Goal: Task Accomplishment & Management: Manage account settings

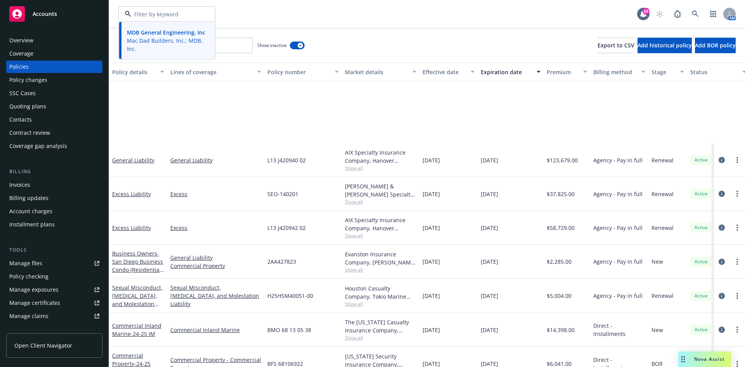
scroll to position [116, 0]
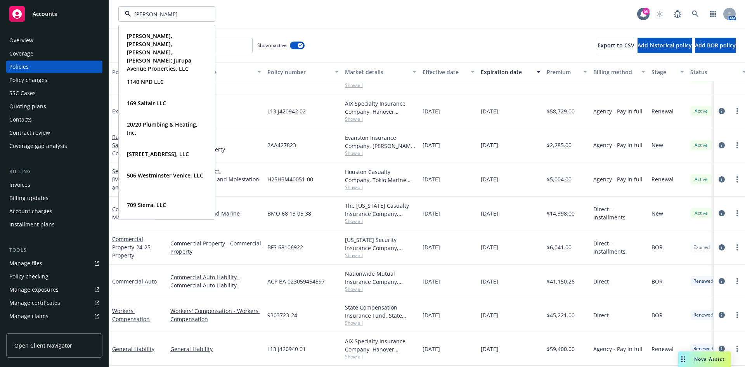
type input "[PERSON_NAME]"
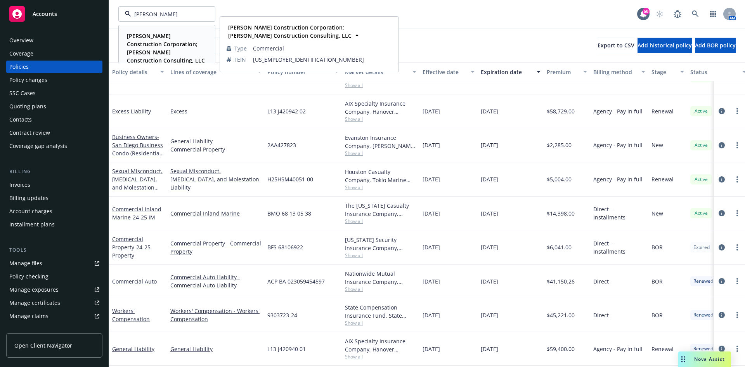
click at [153, 52] on strong "[PERSON_NAME] Construction Corporation; [PERSON_NAME] Construction Consulting, …" at bounding box center [166, 48] width 78 height 32
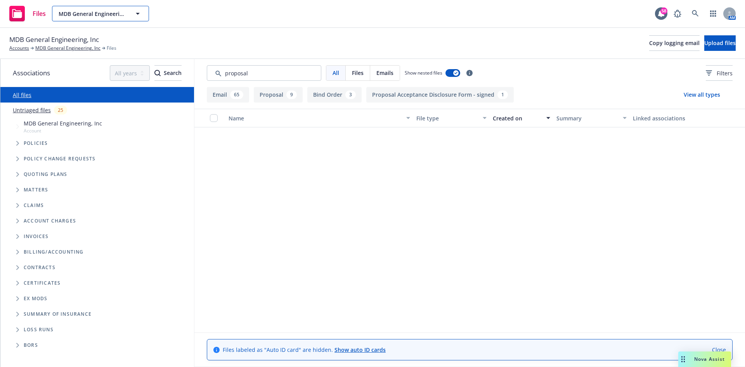
scroll to position [1204, 0]
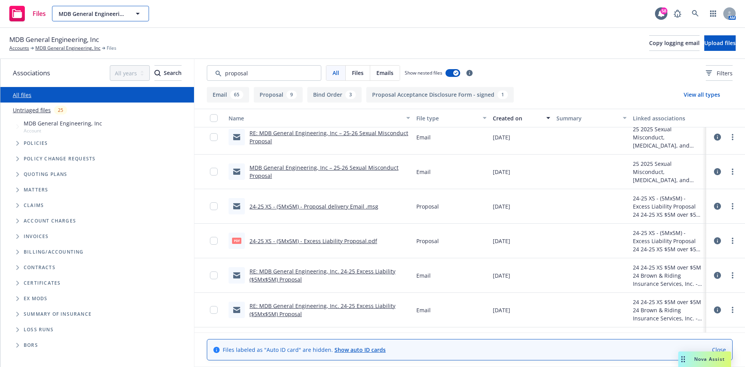
click at [98, 16] on span "MDB General Engineering, Inc" at bounding box center [92, 14] width 67 height 8
type input "RBT"
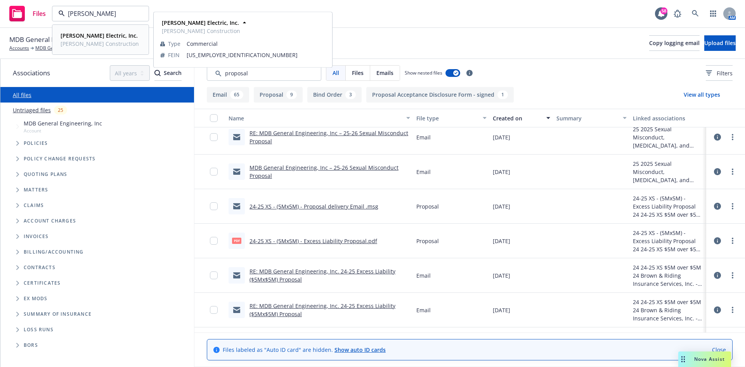
click at [80, 40] on span "RBT Construction" at bounding box center [100, 44] width 78 height 8
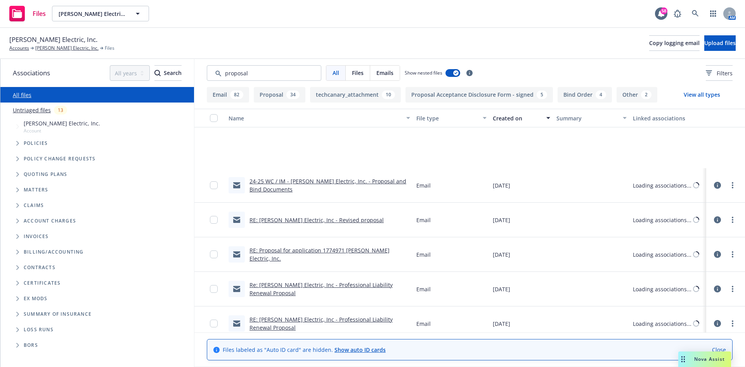
scroll to position [1543, 0]
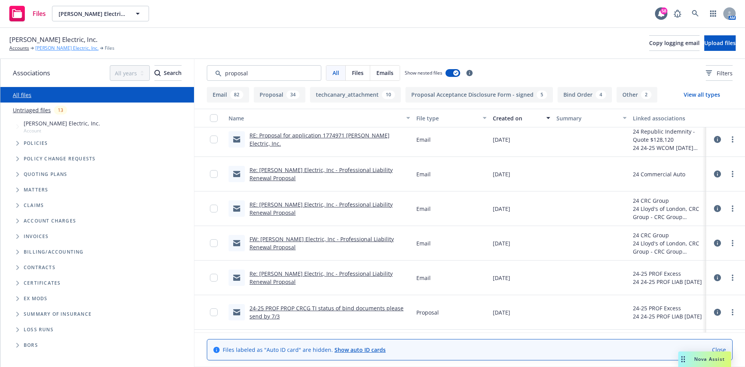
click at [56, 45] on link "RBT Electric, Inc." at bounding box center [66, 48] width 63 height 7
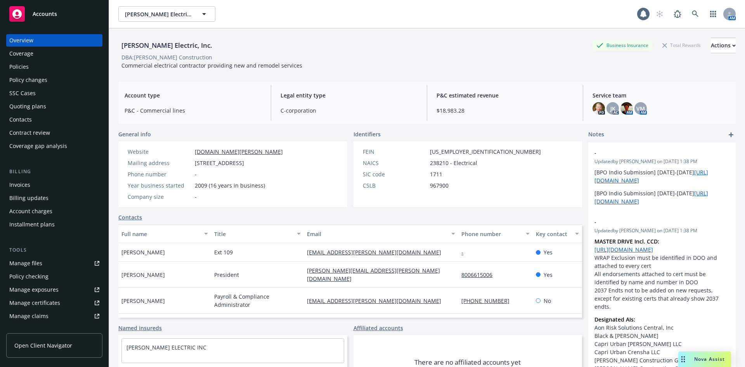
click at [30, 64] on div "Policies" at bounding box center [54, 67] width 90 height 12
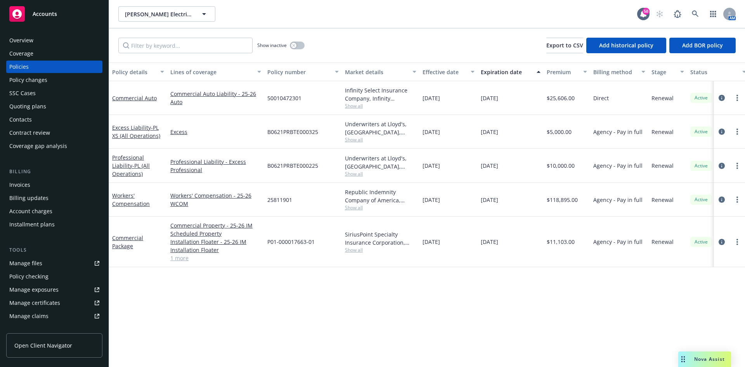
click at [30, 110] on div "Quoting plans" at bounding box center [27, 106] width 37 height 12
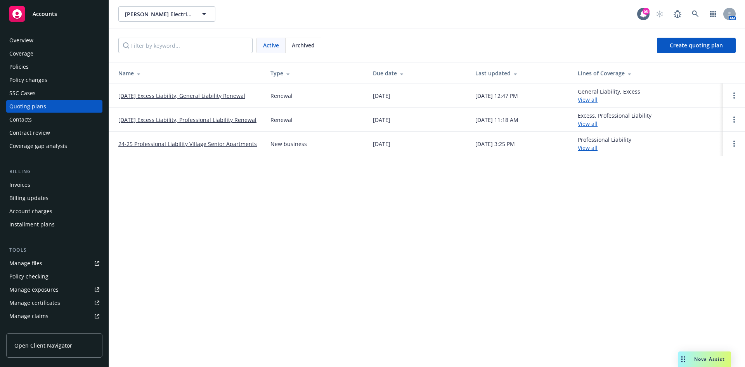
click at [181, 95] on link "09/14/25 Excess Liability, General Liability Renewal" at bounding box center [181, 96] width 127 height 8
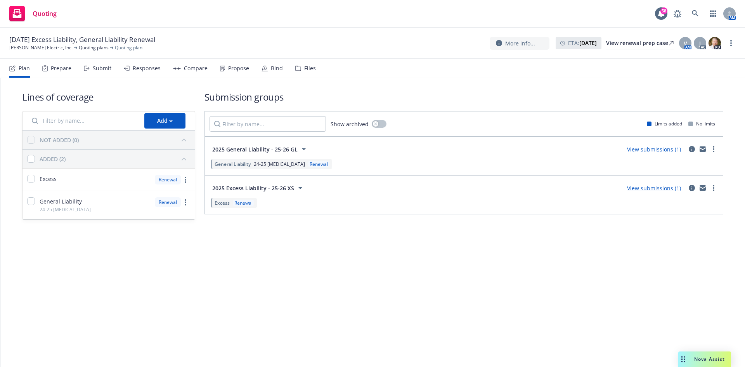
click at [151, 66] on div "Responses" at bounding box center [147, 68] width 28 height 6
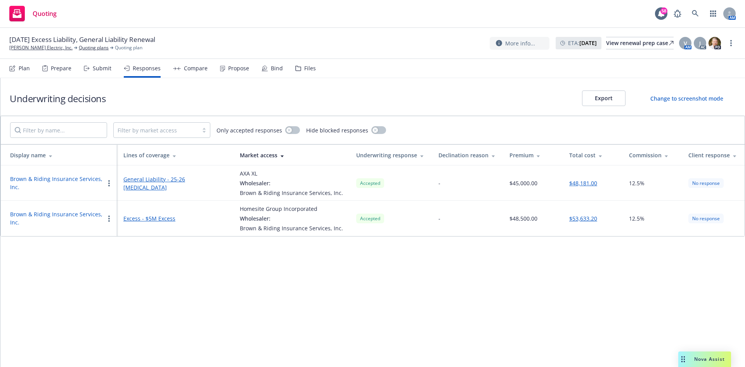
click at [200, 71] on div "Compare" at bounding box center [196, 68] width 24 height 6
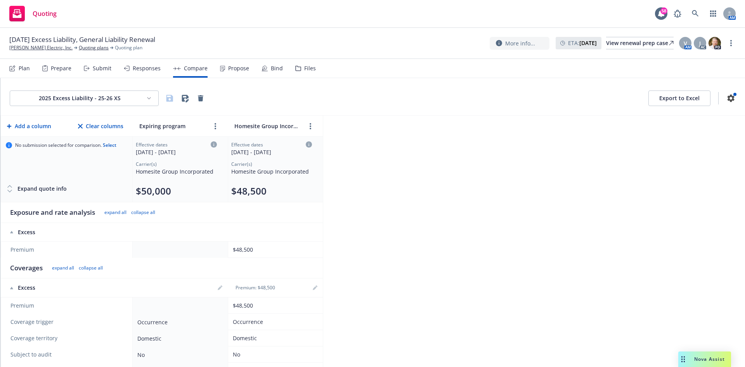
click at [238, 71] on div "Propose" at bounding box center [238, 68] width 21 height 6
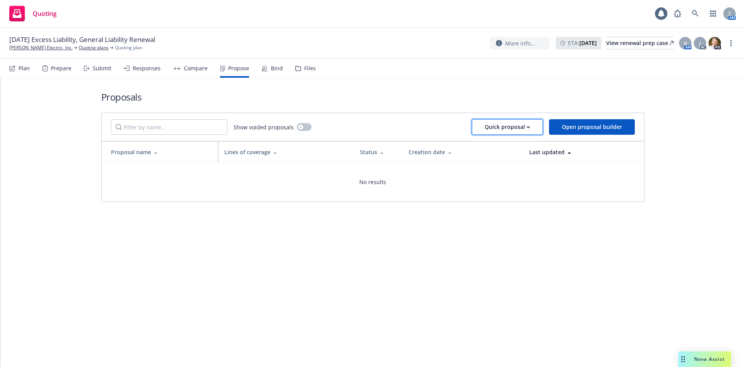
click at [512, 128] on div "Quick proposal" at bounding box center [507, 127] width 45 height 15
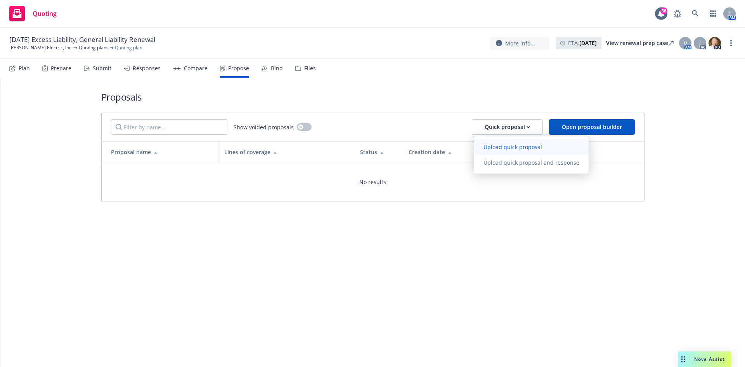
click at [506, 149] on span "Upload quick proposal" at bounding box center [512, 146] width 77 height 7
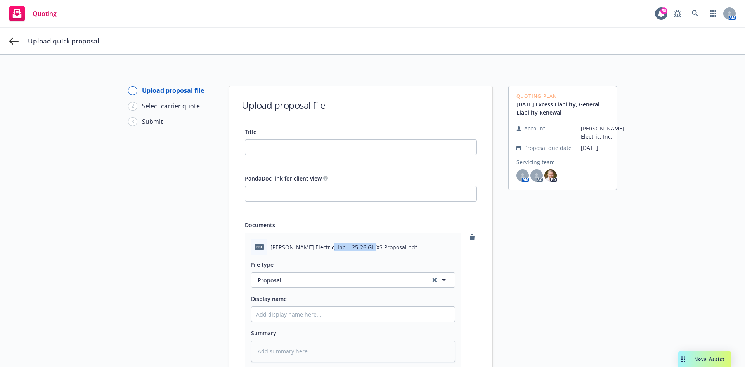
drag, startPoint x: 366, startPoint y: 247, endPoint x: 314, endPoint y: 247, distance: 51.6
click at [315, 248] on span "RBT Electric, Inc. - 25-26 GL-XS Proposal.pdf" at bounding box center [344, 247] width 147 height 8
drag, startPoint x: 313, startPoint y: 247, endPoint x: 368, endPoint y: 246, distance: 54.8
click at [368, 246] on span "RBT Electric, Inc. - 25-26 GL-XS Proposal.pdf" at bounding box center [344, 247] width 147 height 8
copy span "25-26 GL-XS Proposal"
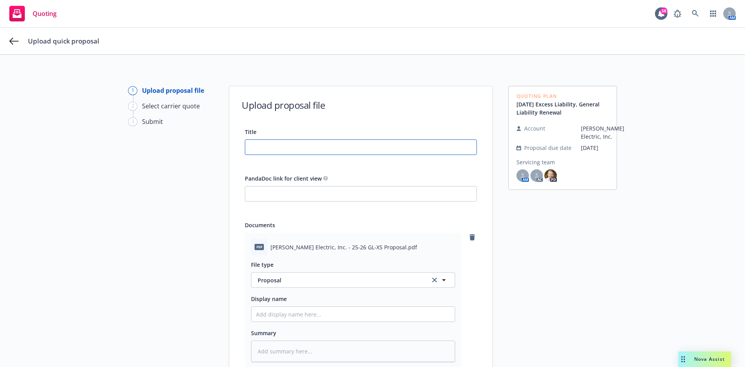
click at [270, 141] on input "Title" at bounding box center [360, 147] width 231 height 15
paste input "25-26 GL-XS Proposal"
type input "25-26 GL-XS Proposal"
type textarea "x"
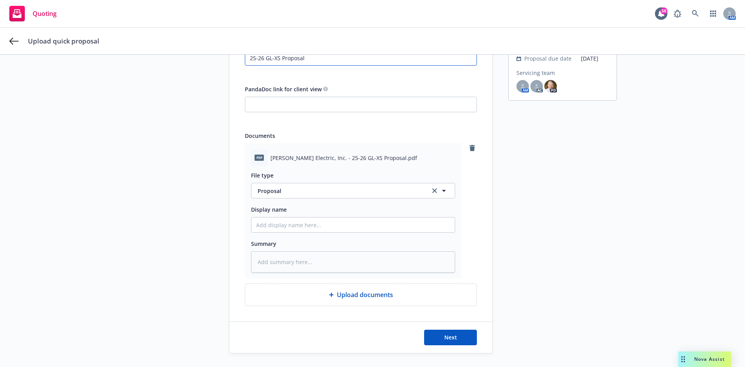
scroll to position [107, 0]
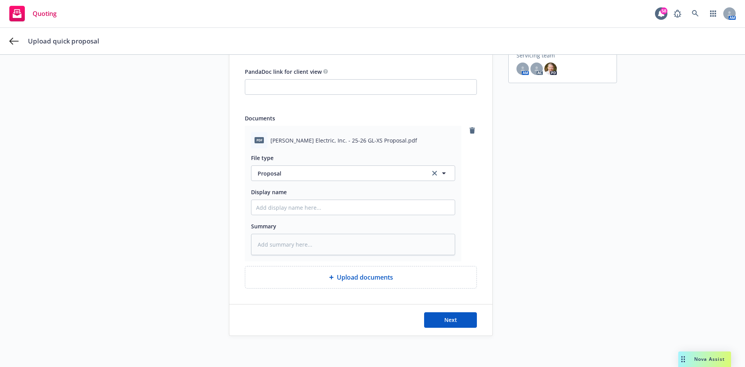
type input "25-26 GL-XS Proposal"
click at [309, 201] on input "Display name" at bounding box center [353, 207] width 203 height 15
paste input "25-26 GL-XS Proposal"
type textarea "x"
type input "25-26 GL-XS Proposal"
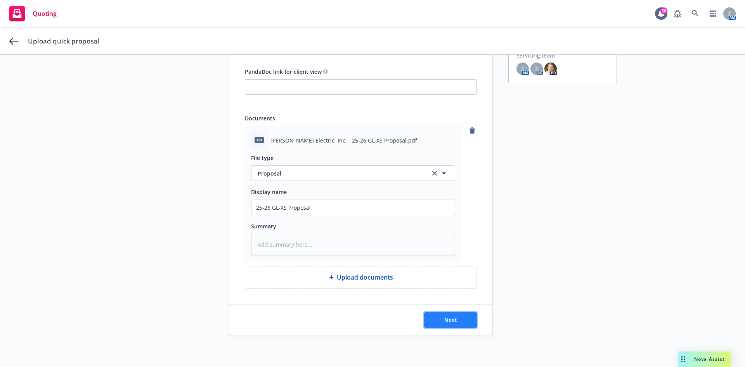
click at [445, 321] on span "Next" at bounding box center [451, 319] width 13 height 7
type textarea "x"
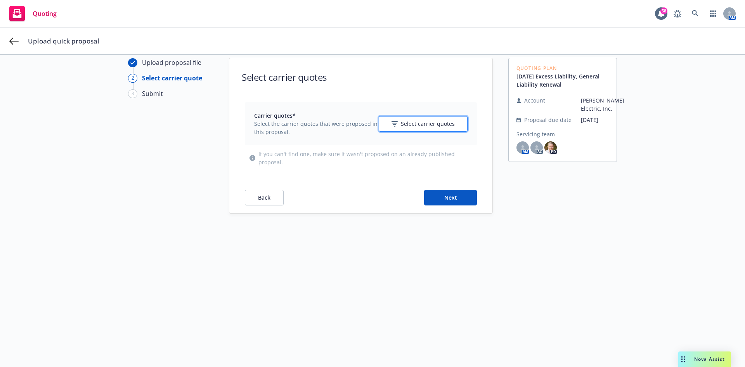
click at [429, 125] on span "Select carrier quotes" at bounding box center [428, 124] width 54 height 8
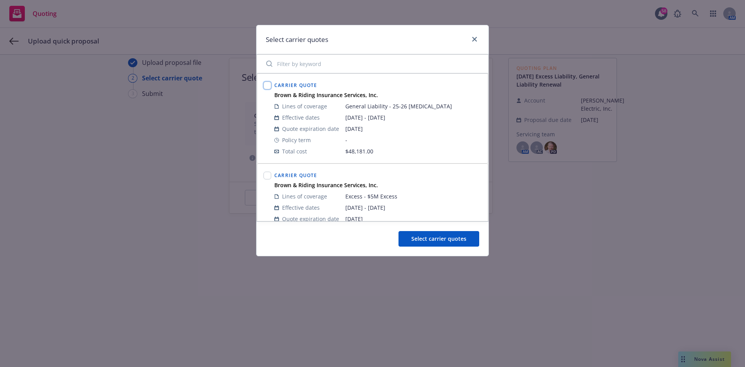
click at [270, 84] on input "checkbox" at bounding box center [268, 86] width 8 height 8
checkbox input "true"
click at [268, 176] on input "checkbox" at bounding box center [268, 176] width 8 height 8
checkbox input "true"
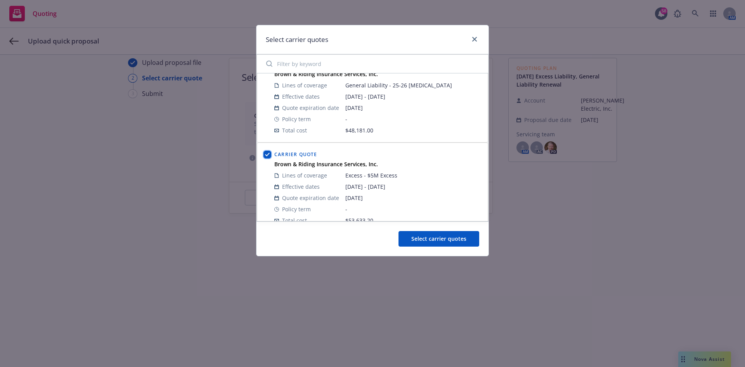
scroll to position [33, 0]
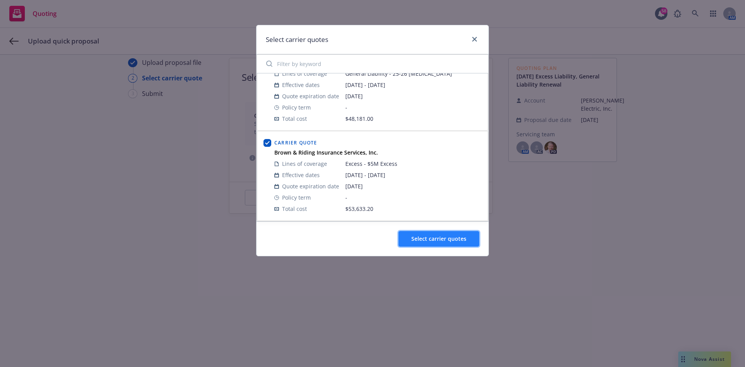
click at [429, 238] on span "Select carrier quotes" at bounding box center [439, 238] width 55 height 7
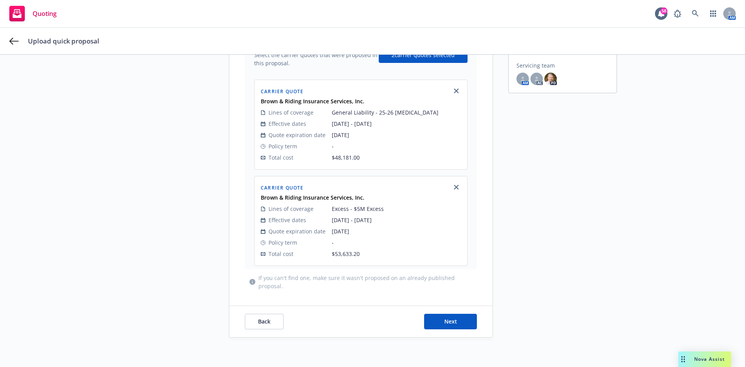
scroll to position [98, 0]
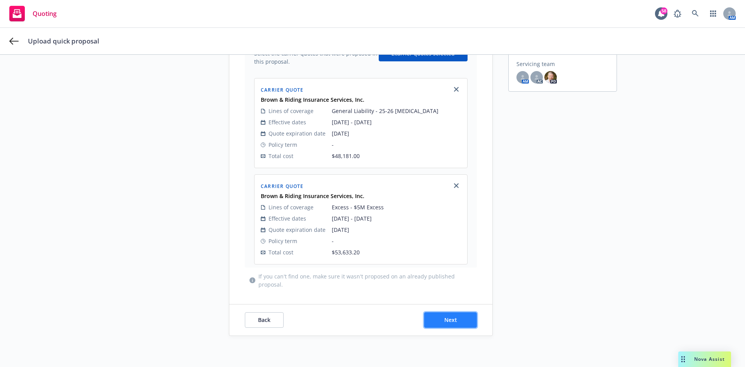
click at [428, 318] on button "Next" at bounding box center [450, 320] width 53 height 16
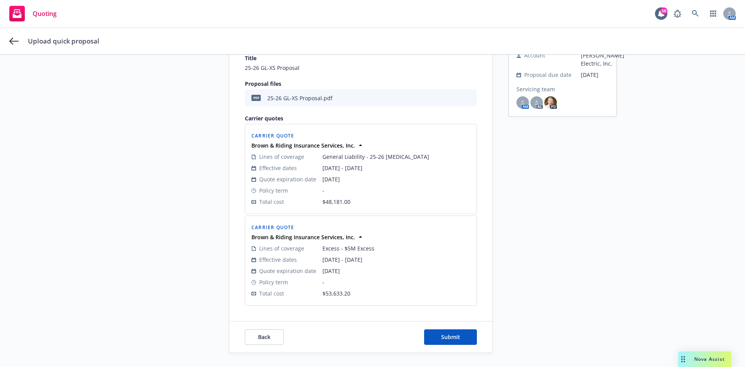
scroll to position [90, 0]
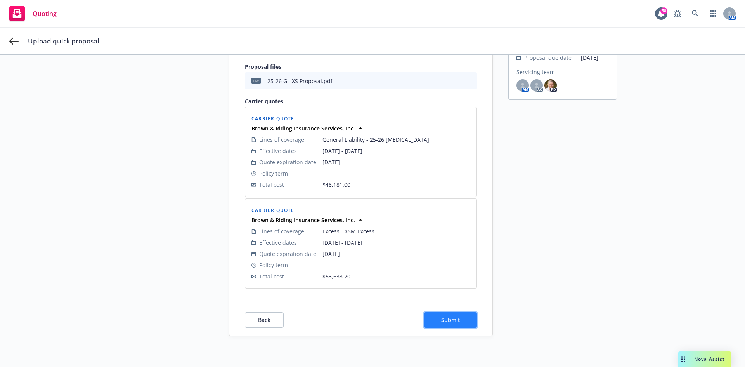
click at [450, 320] on span "Submit" at bounding box center [450, 319] width 19 height 7
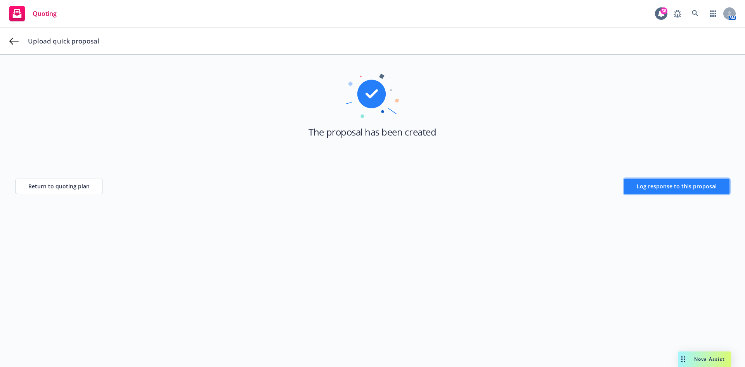
click at [658, 188] on span "Log response to this proposal" at bounding box center [677, 185] width 80 height 7
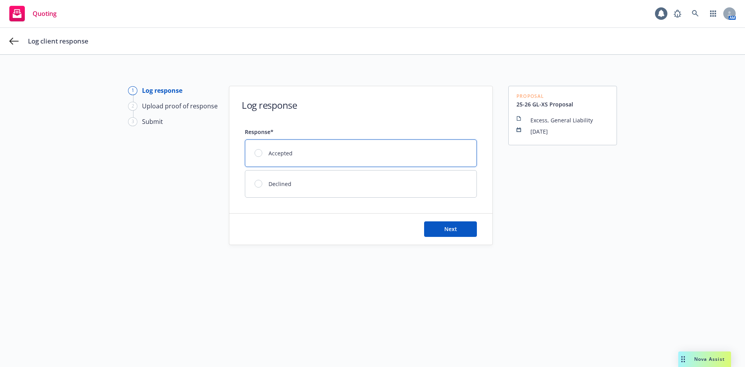
click at [319, 156] on div "Accepted" at bounding box center [360, 153] width 231 height 27
click at [445, 231] on span "Next" at bounding box center [451, 228] width 13 height 7
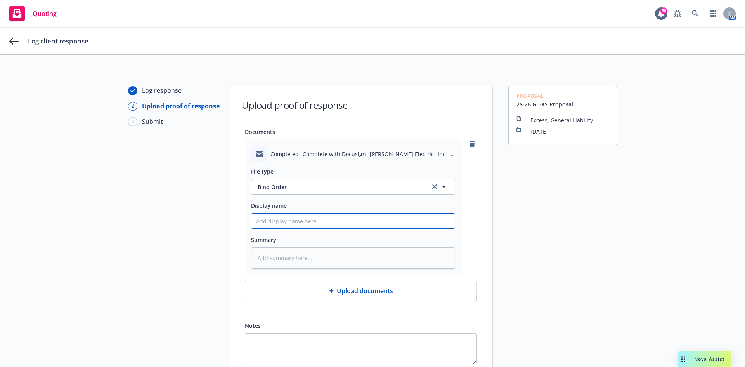
click at [279, 221] on input "Display name" at bounding box center [353, 221] width 203 height 15
paste input "25-26 GL-XS Proposal"
type textarea "x"
type input "25-26 GL-XS Proposal"
type textarea "x"
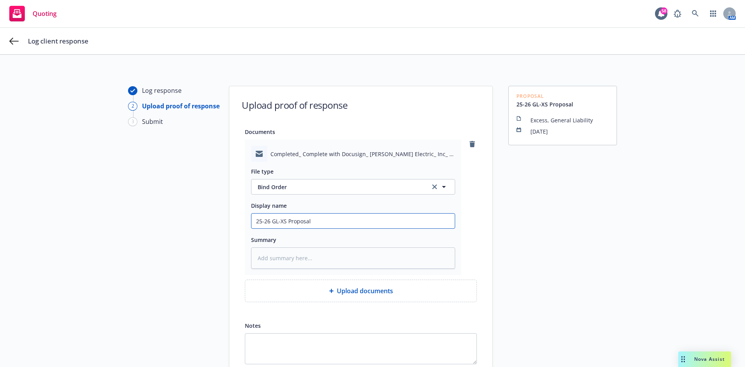
type input "25-26 GL-XS Proposal"
type textarea "x"
type input "25-26 GL-XS Proposal /"
type textarea "x"
type input "25-26 GL-XS Proposal /"
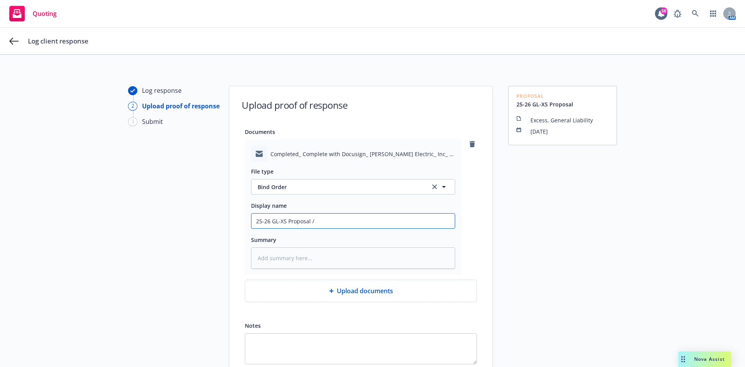
type textarea "x"
type input "25-26 GL-XS Proposal / D"
type textarea "x"
type input "25-26 GL-XS Proposal / Do"
type textarea "x"
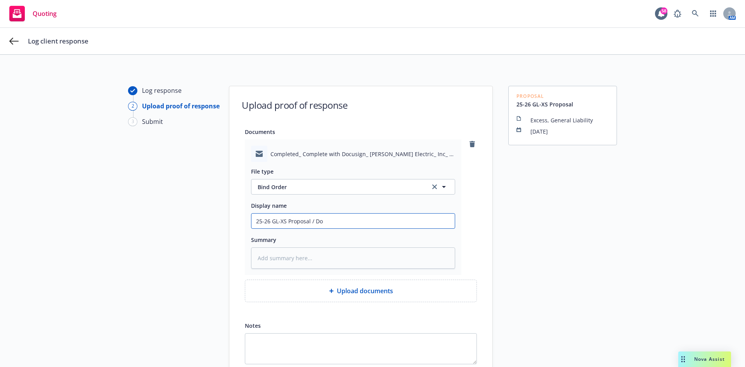
type input "25-26 GL-XS Proposal / Doc"
type textarea "x"
type input "25-26 GL-XS Proposal / Docu"
type textarea "x"
type input "25-26 GL-XS Proposal / Docus"
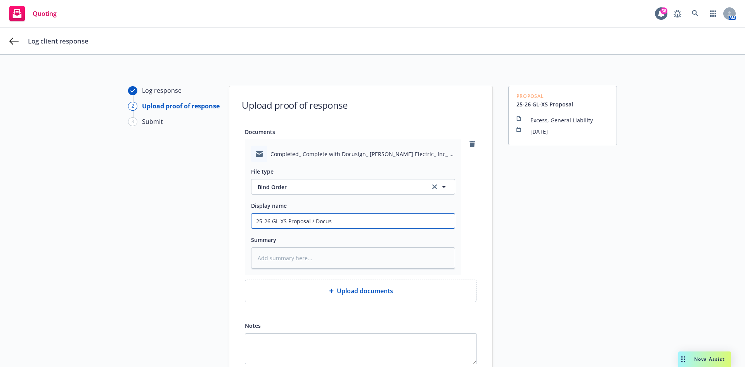
type textarea "x"
type input "25-26 GL-XS Proposal / Docusi"
type textarea "x"
type input "25-26 GL-XS Proposal / Docusig"
type textarea "x"
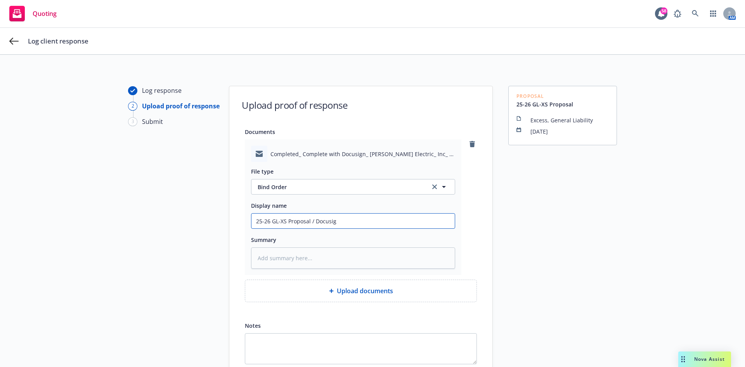
type input "25-26 GL-XS Proposal / Docusign"
type textarea "x"
type input "25-26 GL-XS Proposal / Docusign"
type textarea "x"
type input "25-26 GL-XS Proposal / Docusign A"
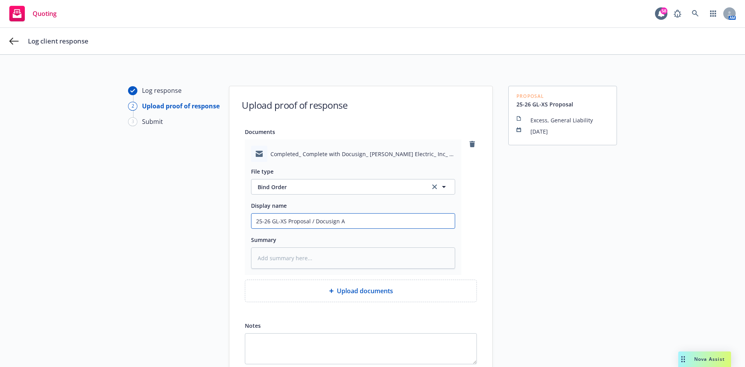
type textarea "x"
type input "25-26 GL-XS Proposal / Docusign Ac"
type textarea "x"
type input "25-26 GL-XS Proposal / Docusign Acc"
type textarea "x"
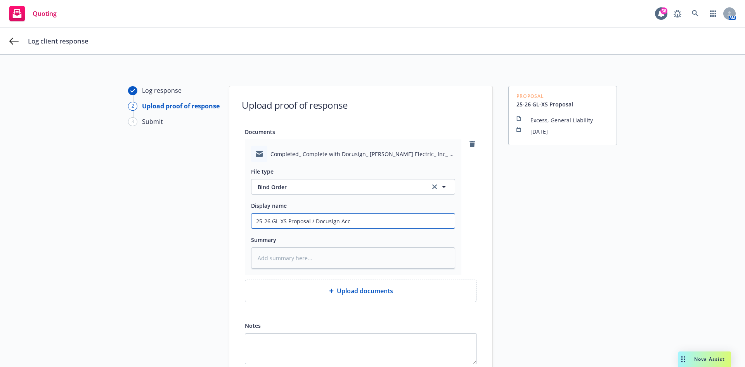
type input "25-26 GL-XS Proposal / Docusign Acce"
type textarea "x"
type input "25-26 GL-XS Proposal / Docusign Accep"
type textarea "x"
type input "25-26 GL-XS Proposal / Docusign Accept"
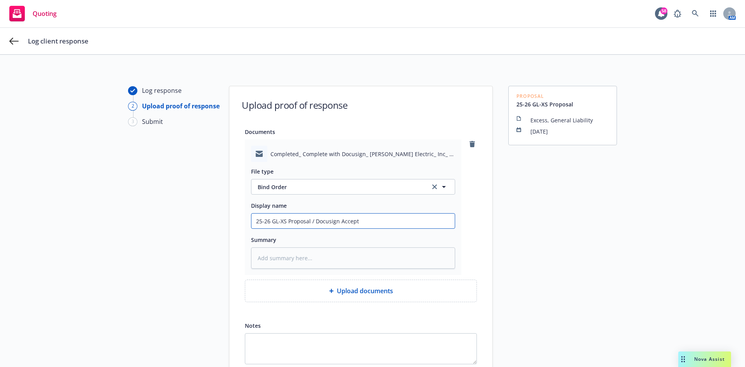
type textarea "x"
type input "25-26 GL-XS Proposal / Docusign Accepta"
type textarea "x"
type input "25-26 GL-XS Proposal / Docusign Acceptan"
type textarea "x"
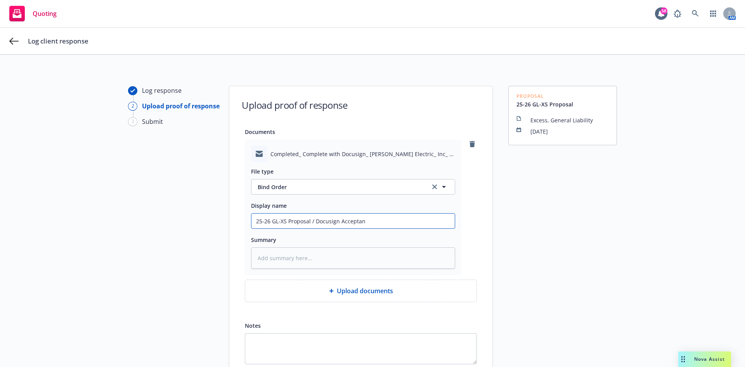
type input "25-26 GL-XS Proposal / Docusign Acceptanc"
type textarea "x"
type input "25-26 GL-XS Proposal / Docusign Acceptance"
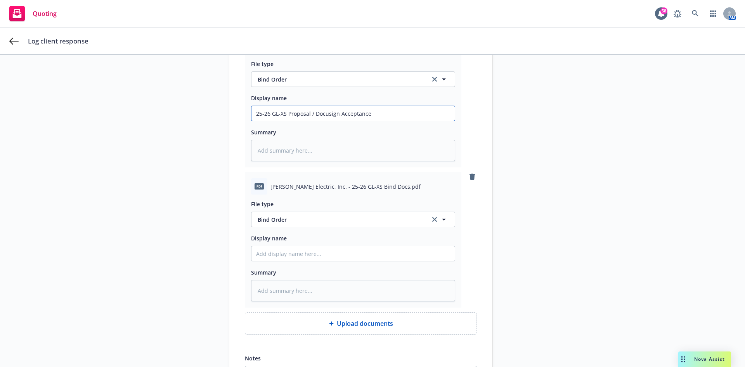
scroll to position [116, 0]
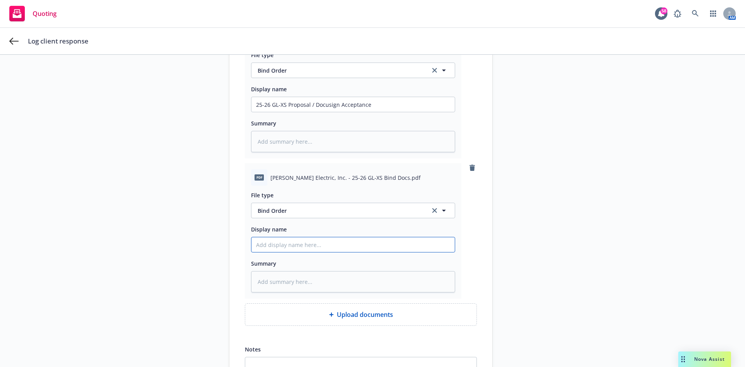
click at [300, 243] on input "Display name" at bounding box center [353, 244] width 203 height 15
paste input "25-26 GL-XS Proposal"
type textarea "x"
type input "25-26 GL-XS Proposal"
type textarea "x"
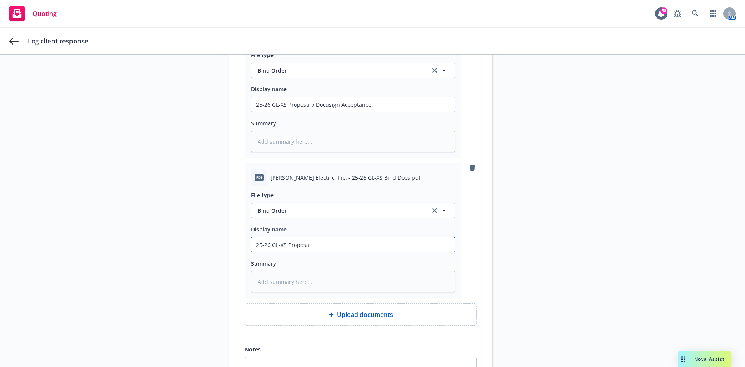
type input "25-26 GL-XS -Proposal"
type textarea "x"
type input "25-26 GL-XS - Proposal"
type textarea "x"
type input "25-26 GL-XS - BProposal"
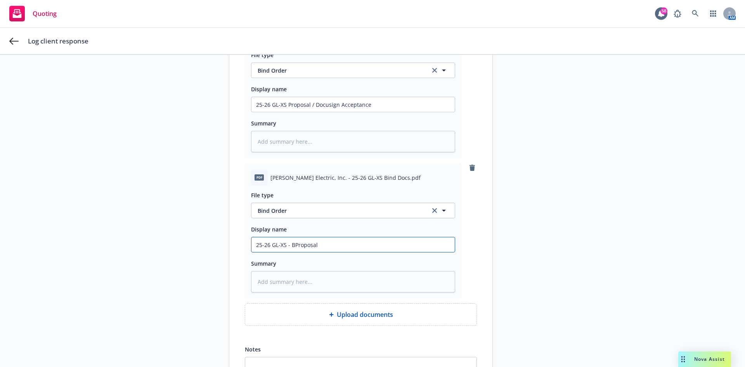
type textarea "x"
type input "25-26 GL-XS - BiProposal"
type textarea "x"
type input "25-26 GL-XS - BinProposal"
type textarea "x"
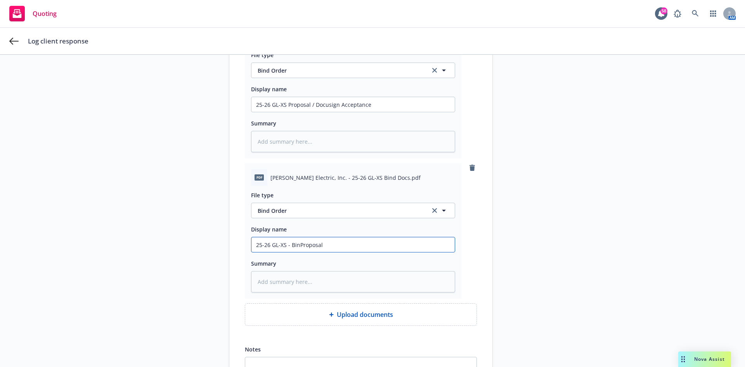
type input "25-26 GL-XS - BindProposal"
type textarea "x"
type input "25-26 GL-XS - Bind Proposal"
type textarea "x"
type input "25-26 GL-XS - Bind DProposal"
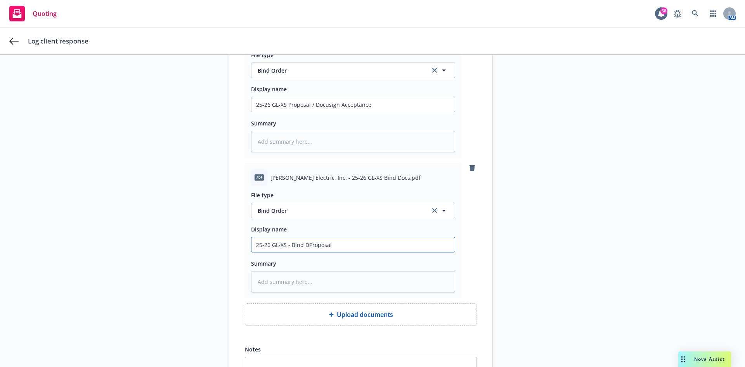
type textarea "x"
type input "25-26 GL-XS - Bind DoProposal"
type textarea "x"
type input "25-26 GL-XS - Bind DocProposal"
type textarea "x"
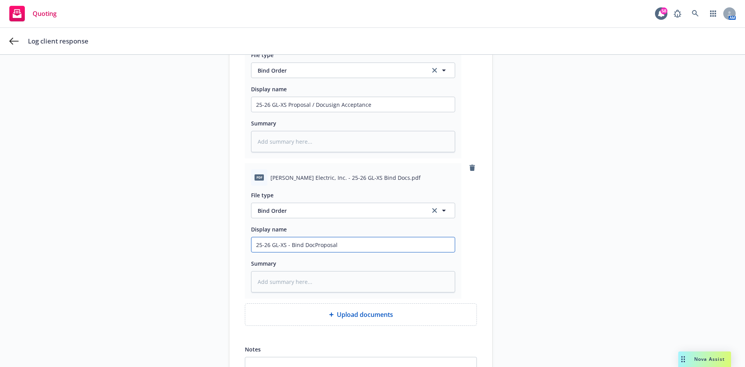
type input "25-26 GL-XS - Bind DocuProposal"
type textarea "x"
type input "25-26 GL-XS - Bind DocumProposal"
type textarea "x"
type input "25-26 GL-XS - Bind DocumeProposal"
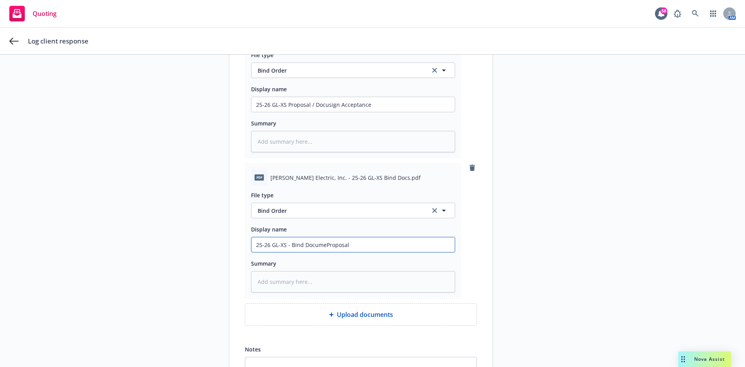
type textarea "x"
type input "25-26 GL-XS - Bind DocumenProposal"
type textarea "x"
type input "25-26 GL-XS - Bind DocumentProposal"
type textarea "x"
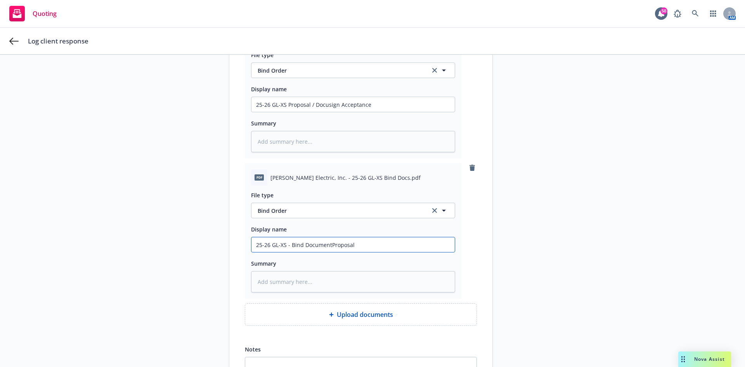
type input "25-26 GL-XS - Bind DocumentsProposal"
type textarea "x"
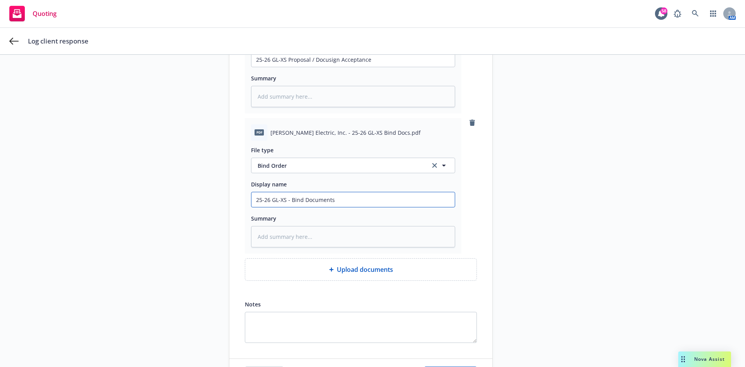
scroll to position [216, 0]
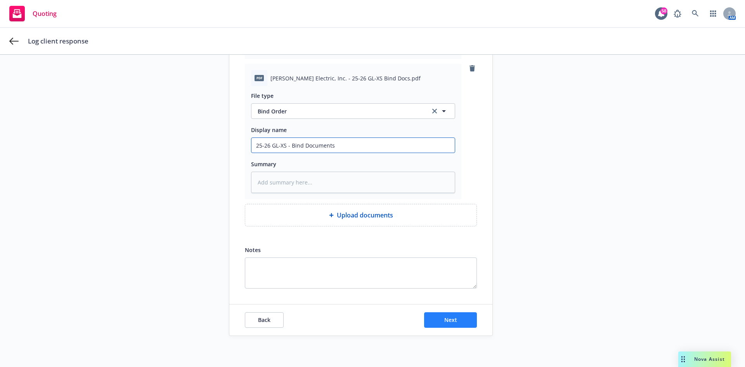
type input "25-26 GL-XS - Bind Documents"
click at [445, 321] on span "Next" at bounding box center [451, 319] width 13 height 7
type textarea "x"
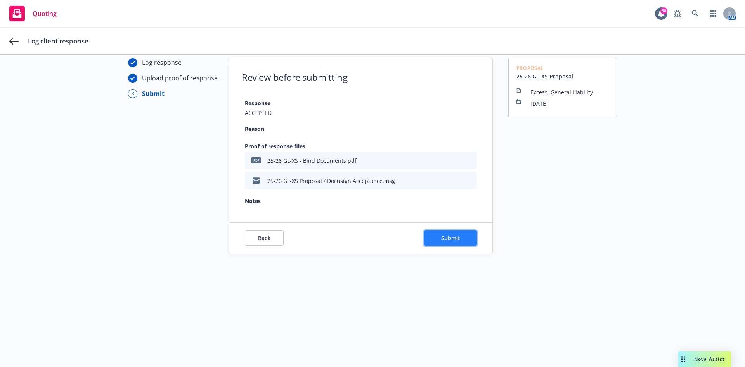
click at [446, 238] on span "Submit" at bounding box center [450, 237] width 19 height 7
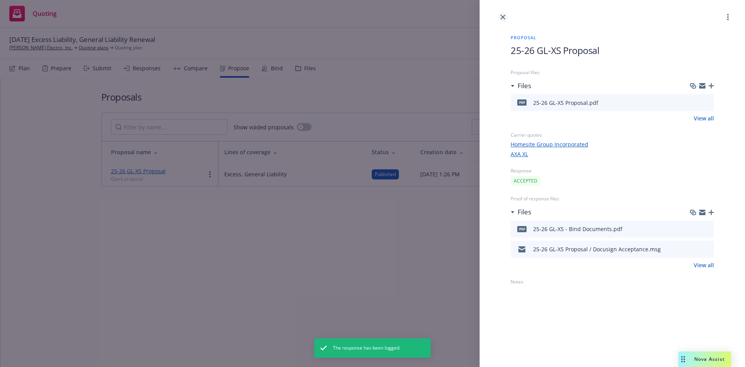
click at [502, 14] on link "close" at bounding box center [503, 16] width 9 height 9
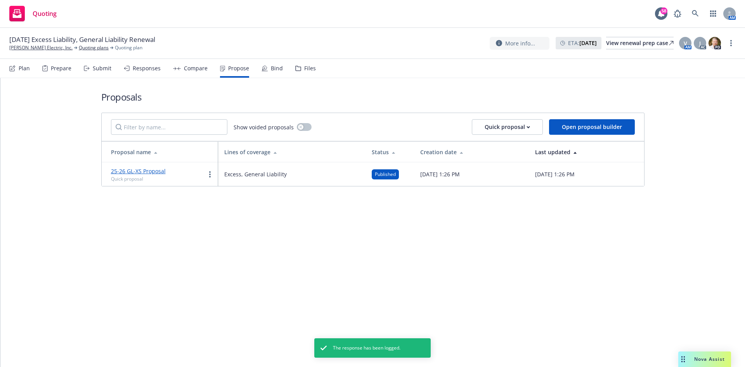
click at [271, 70] on div "Bind" at bounding box center [277, 68] width 12 height 6
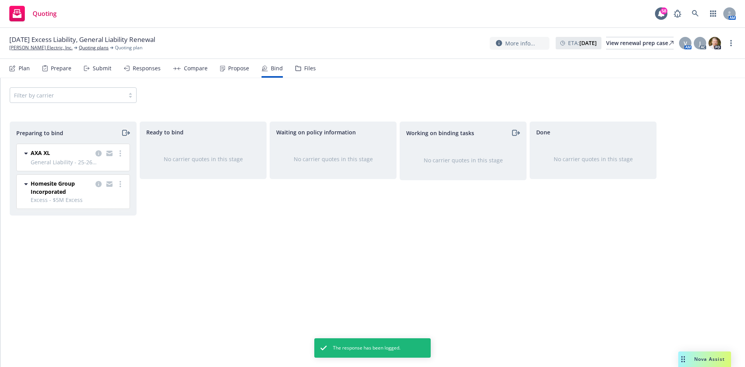
click at [124, 134] on icon "moveRight" at bounding box center [125, 132] width 9 height 9
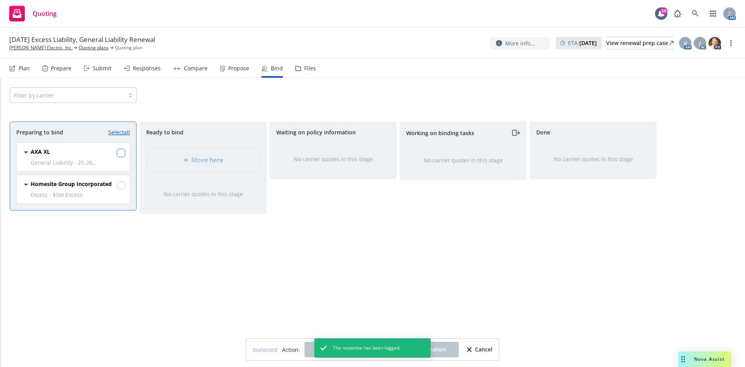
click at [124, 155] on input "checkbox" at bounding box center [121, 153] width 8 height 8
checkbox input "true"
click at [122, 191] on span "Excess - $5M Excess" at bounding box center [78, 195] width 94 height 8
click at [121, 186] on input "checkbox" at bounding box center [121, 185] width 8 height 8
checkbox input "true"
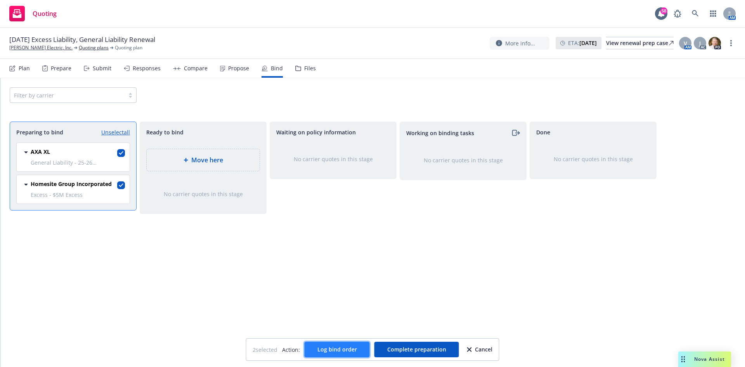
click at [307, 352] on button "Log bind order" at bounding box center [337, 350] width 65 height 16
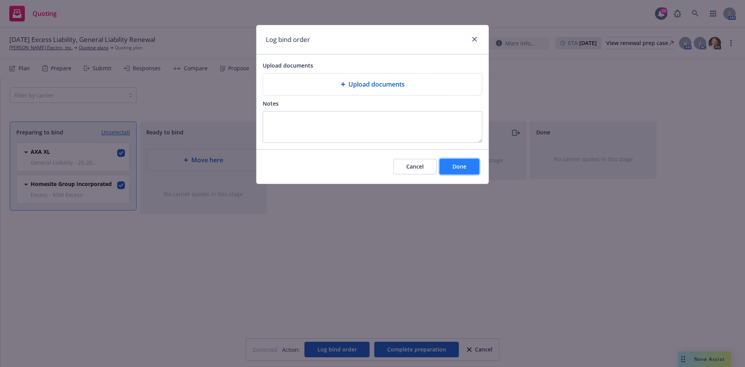
click at [455, 166] on span "Done" at bounding box center [460, 166] width 14 height 7
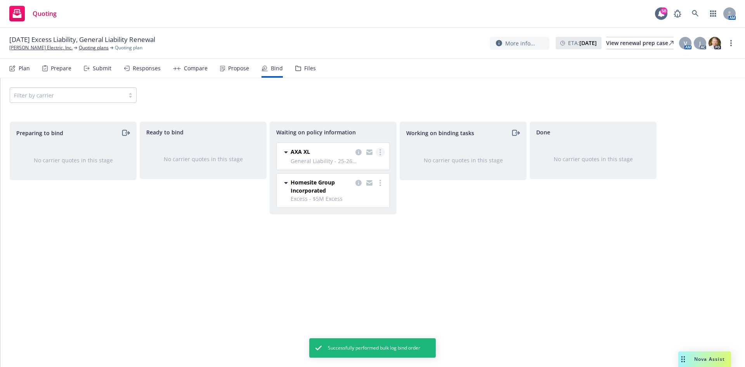
click at [378, 152] on link "more" at bounding box center [380, 152] width 9 height 9
click at [360, 170] on span "Create policies" at bounding box center [342, 167] width 57 height 7
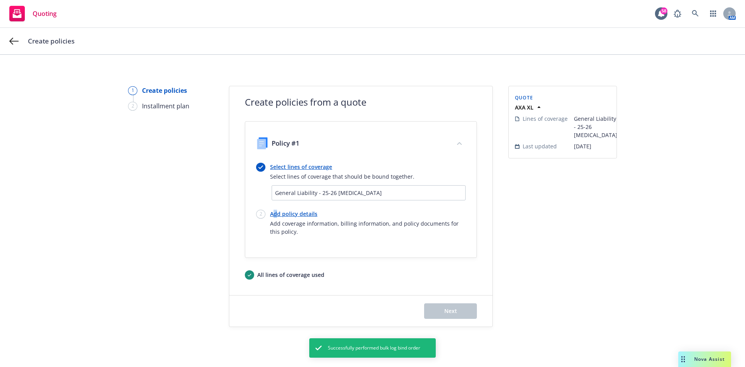
click at [276, 214] on link "Add policy details" at bounding box center [368, 214] width 196 height 8
select select "12"
select select "CA"
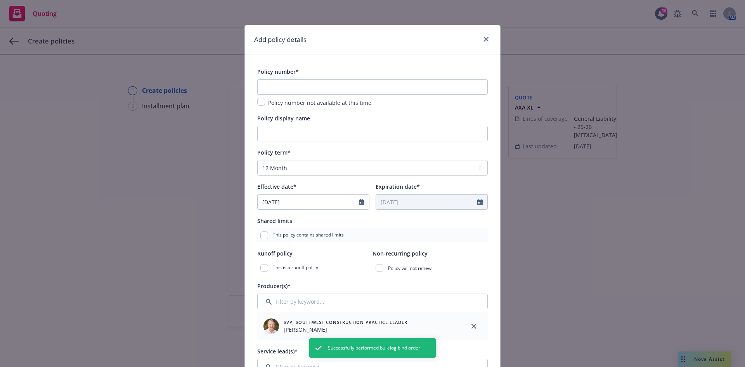
click at [261, 96] on div "Policy number not available at this time" at bounding box center [372, 93] width 231 height 28
click at [257, 102] on input "checkbox" at bounding box center [261, 102] width 8 height 8
checkbox input "true"
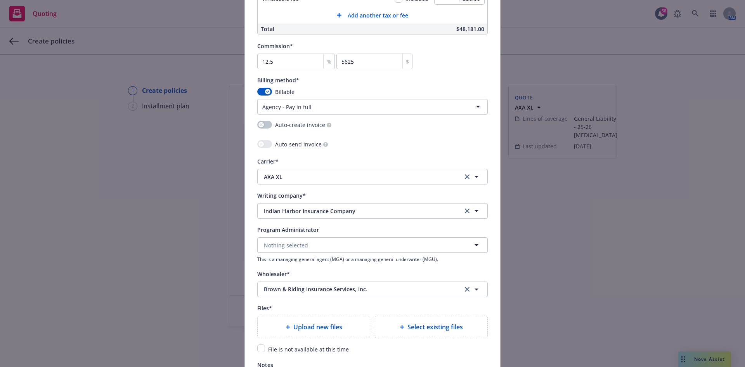
scroll to position [738, 0]
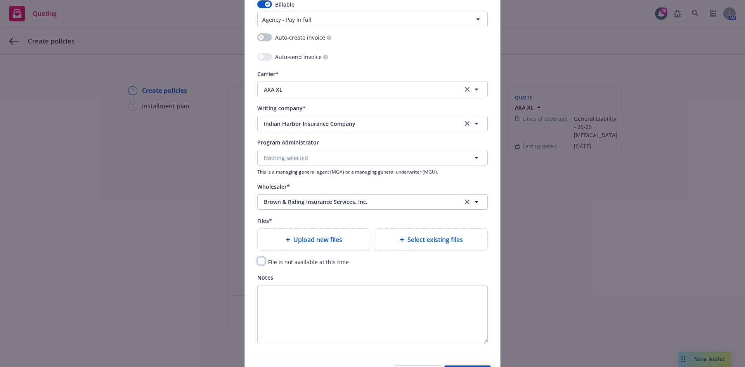
click at [260, 261] on input "checkbox" at bounding box center [261, 261] width 8 height 8
checkbox input "true"
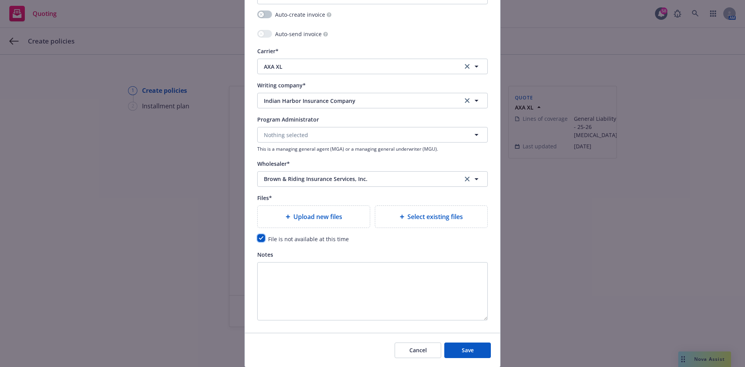
scroll to position [786, 0]
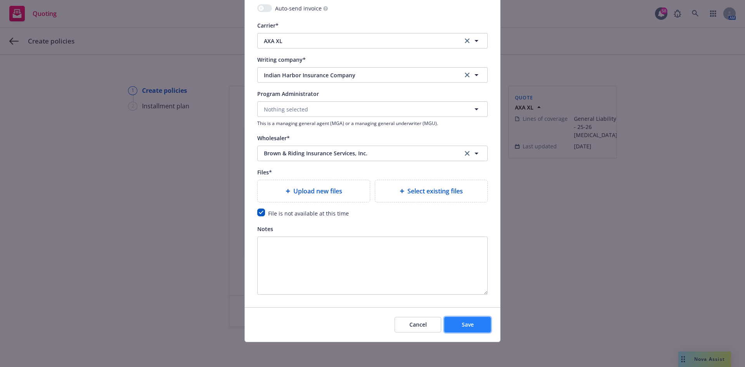
click at [467, 325] on span "Save" at bounding box center [468, 324] width 12 height 7
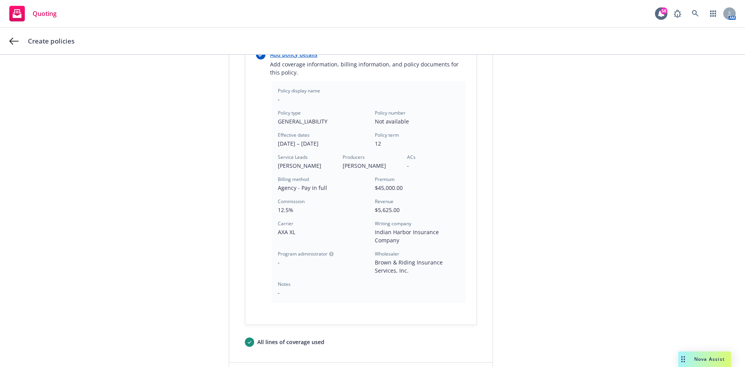
scroll to position [217, 0]
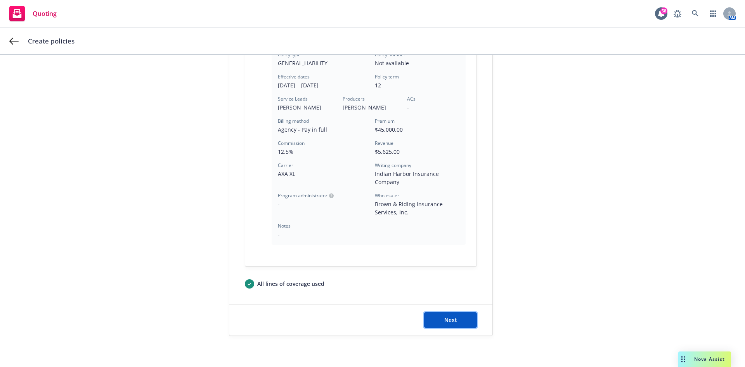
click at [448, 320] on span "Next" at bounding box center [451, 319] width 13 height 7
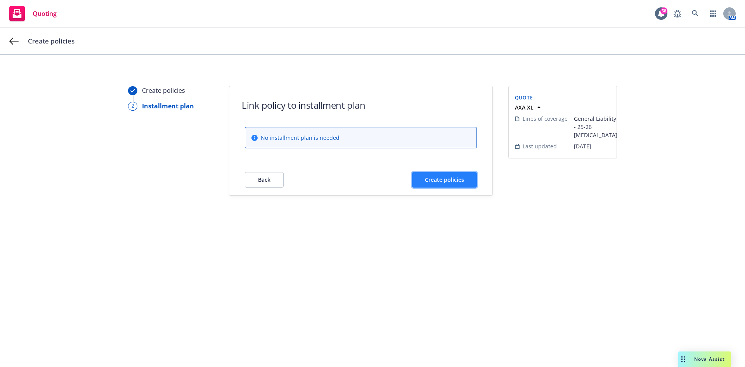
click at [440, 180] on span "Create policies" at bounding box center [444, 179] width 39 height 7
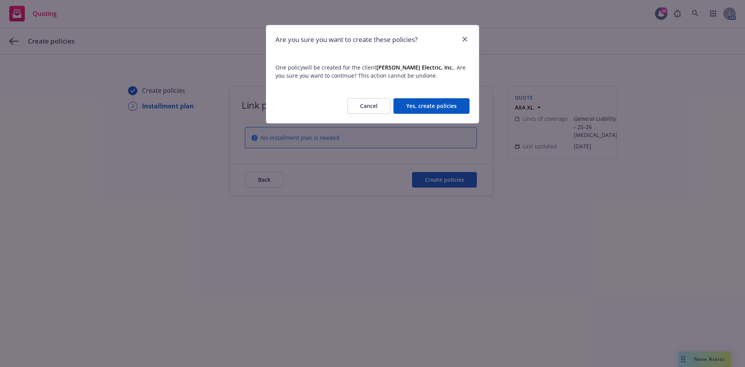
click at [433, 101] on button "Yes, create policies" at bounding box center [432, 106] width 76 height 16
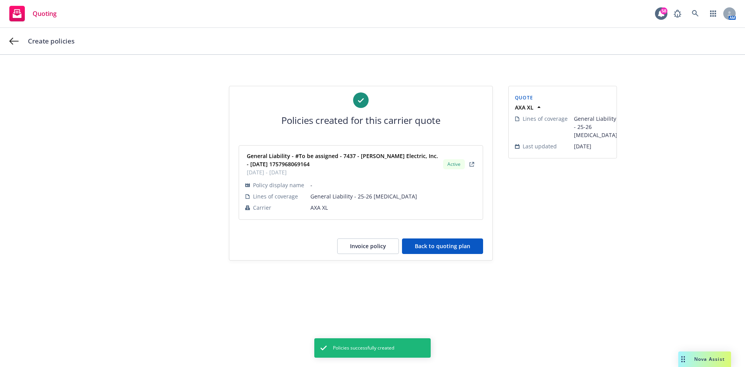
click at [436, 249] on button "Back to quoting plan" at bounding box center [442, 246] width 81 height 16
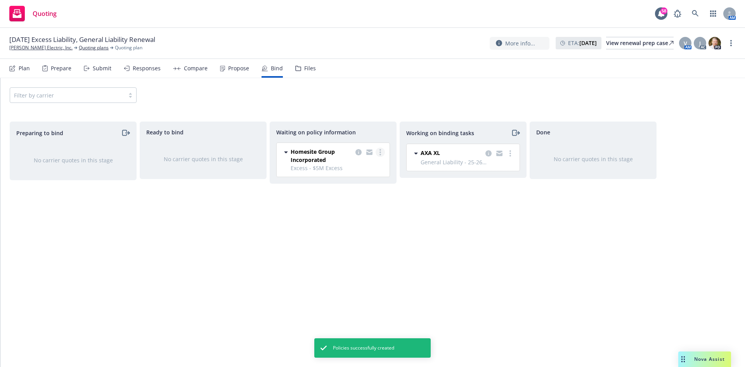
click at [380, 151] on icon "more" at bounding box center [381, 152] width 2 height 6
click at [356, 165] on span "Create policies" at bounding box center [342, 167] width 57 height 7
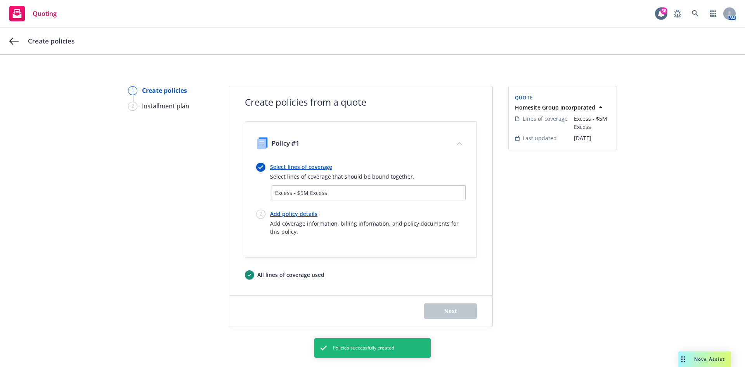
click at [301, 208] on div "Select lines of coverage Select lines of coverage that should be bound together…" at bounding box center [361, 199] width 210 height 73
click at [300, 213] on link "Add policy details" at bounding box center [368, 214] width 196 height 8
select select "12"
select select "CA"
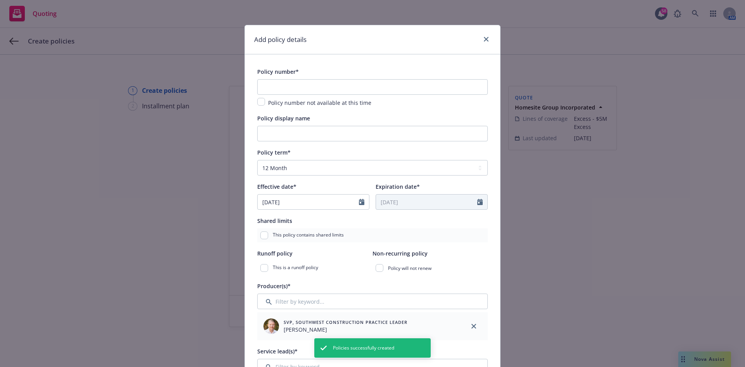
drag, startPoint x: 261, startPoint y: 106, endPoint x: 262, endPoint y: 112, distance: 6.4
click at [261, 105] on div "Policy number not available at this time" at bounding box center [372, 102] width 231 height 9
click at [259, 103] on input "checkbox" at bounding box center [261, 102] width 8 height 8
checkbox input "true"
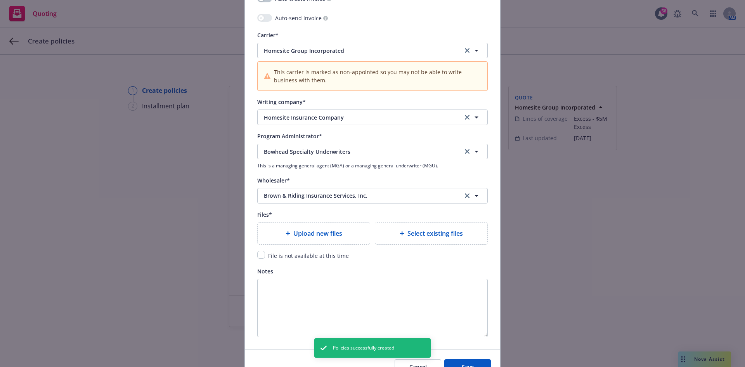
scroll to position [819, 0]
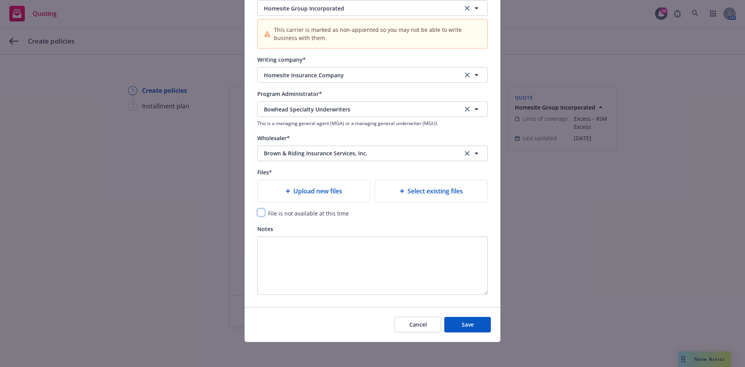
click at [260, 209] on input "checkbox" at bounding box center [261, 212] width 8 height 8
checkbox input "true"
click at [466, 322] on span "Save" at bounding box center [468, 324] width 12 height 7
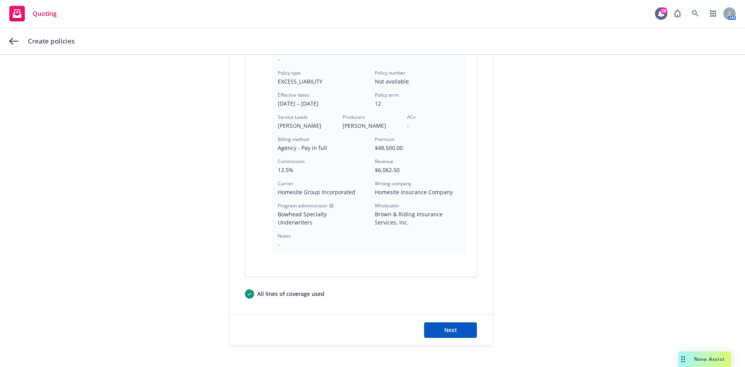
scroll to position [209, 0]
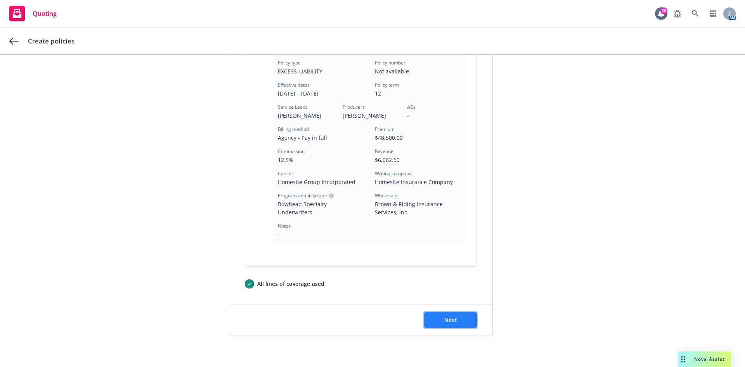
click at [453, 323] on button "Next" at bounding box center [450, 320] width 53 height 16
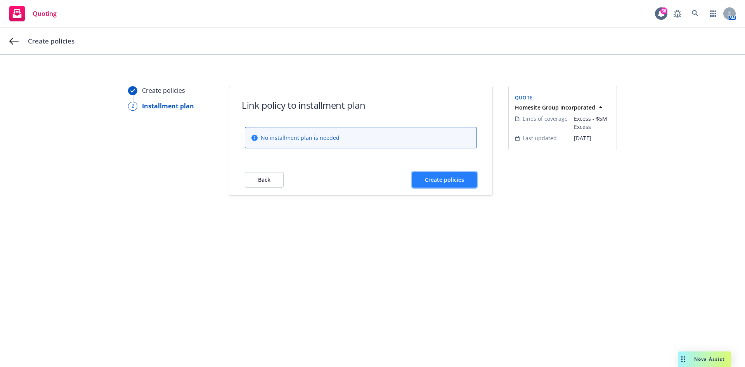
click at [463, 182] on span "Create policies" at bounding box center [444, 179] width 39 height 7
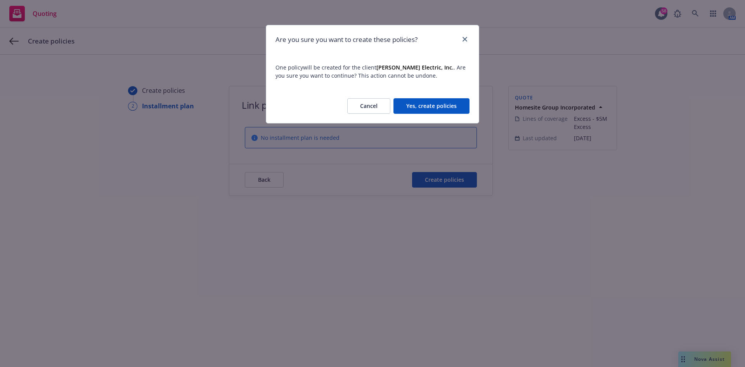
click at [426, 106] on button "Yes, create policies" at bounding box center [432, 106] width 76 height 16
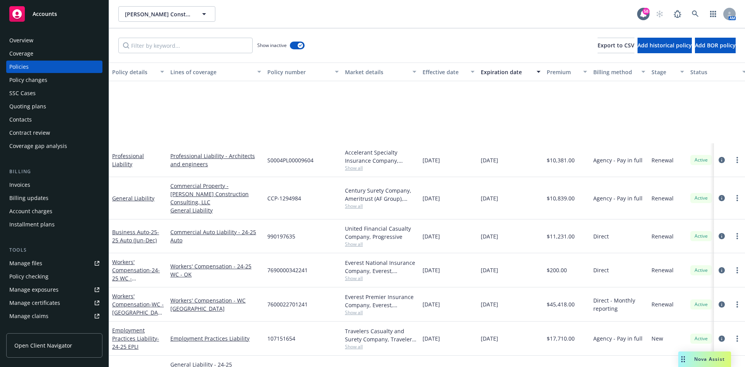
scroll to position [116, 0]
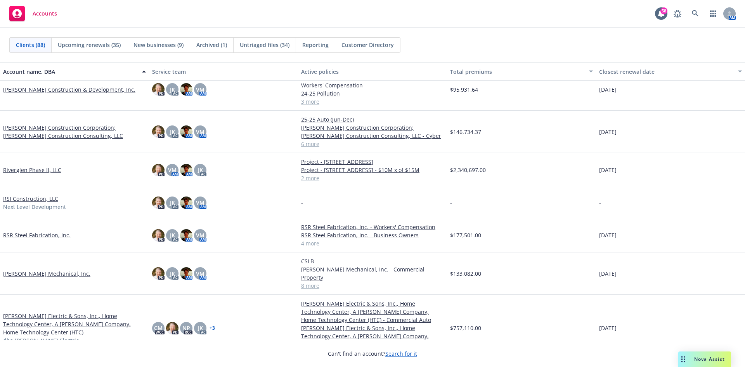
scroll to position [1825, 0]
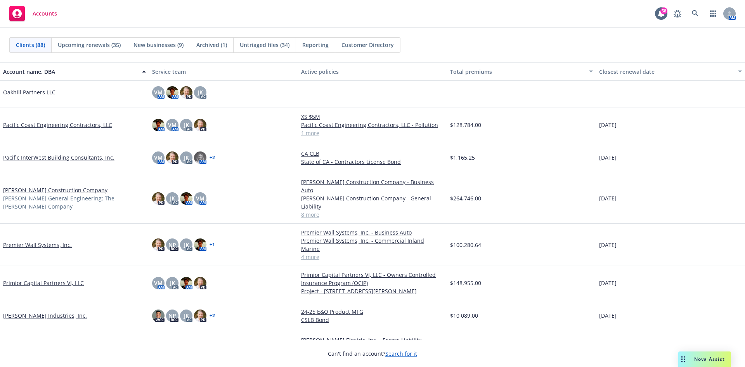
click at [66, 121] on link "Pacific Coast Engineering Contractors, LLC" at bounding box center [57, 125] width 109 height 8
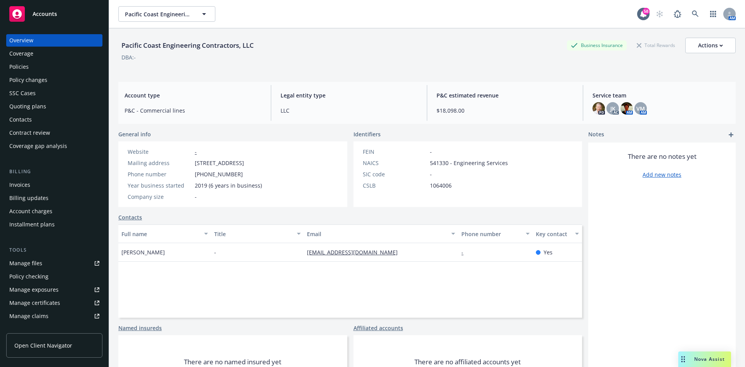
click at [32, 100] on div "Overview Coverage Policies Policy changes SSC Cases Quoting plans Contacts Cont…" at bounding box center [54, 93] width 96 height 118
click at [39, 105] on div "Quoting plans" at bounding box center [27, 106] width 37 height 12
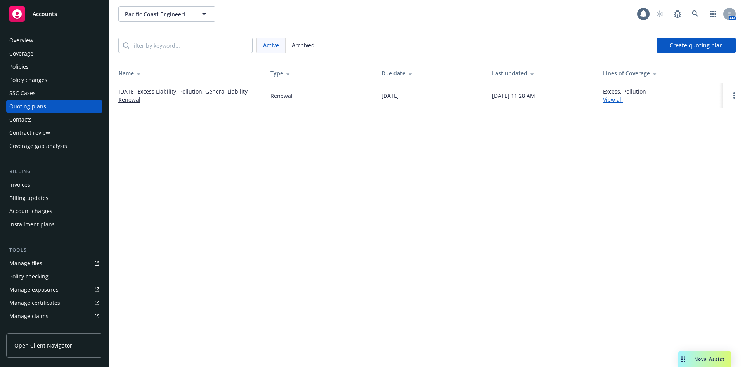
click at [201, 93] on link "09/16/25 Excess Liability, Pollution, General Liability Renewal" at bounding box center [188, 95] width 140 height 16
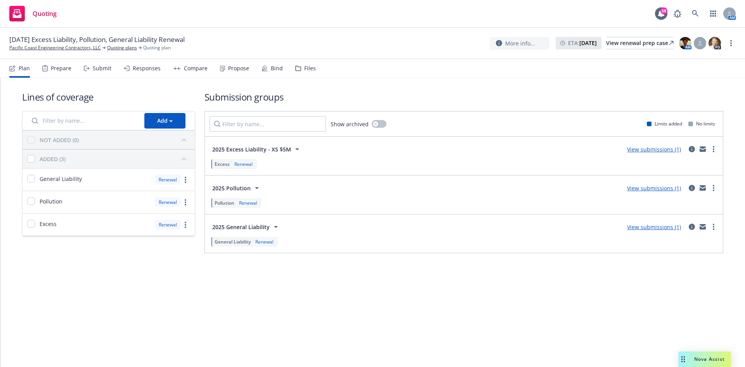
click at [155, 68] on div "Responses" at bounding box center [147, 68] width 28 height 6
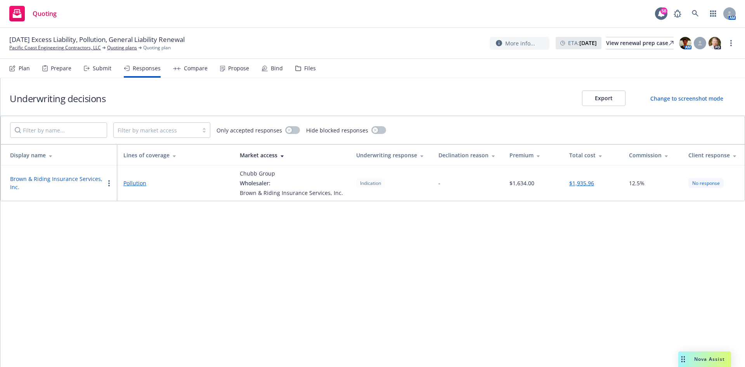
click at [587, 185] on button "$1,935.96" at bounding box center [582, 183] width 25 height 8
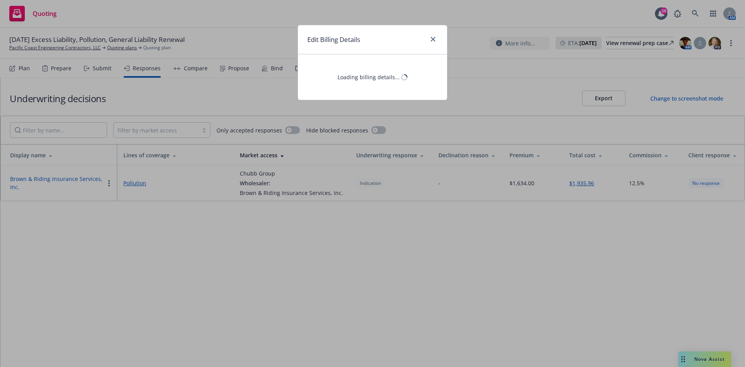
select select "CA"
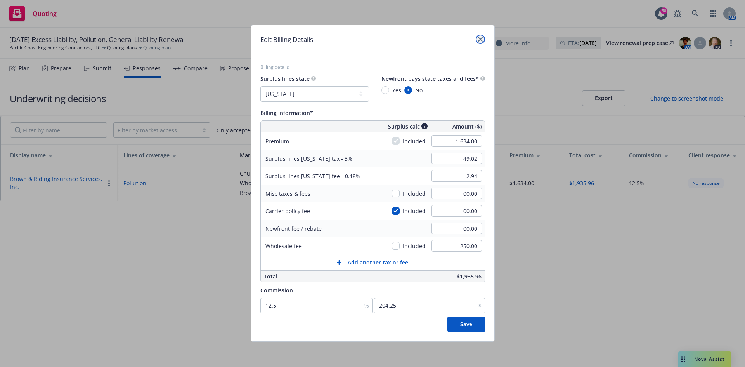
click at [481, 42] on link "close" at bounding box center [480, 39] width 9 height 9
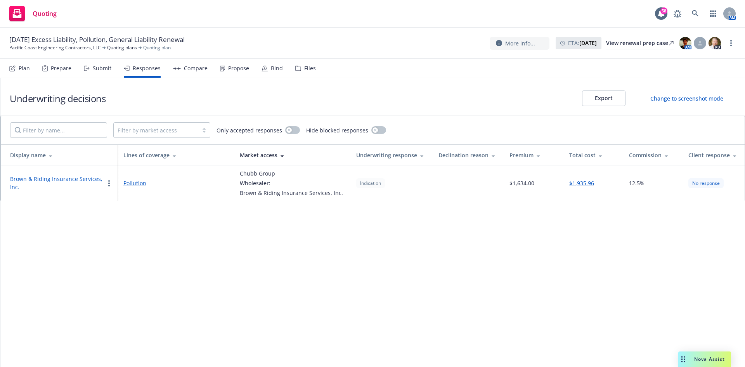
click at [107, 183] on button "button" at bounding box center [108, 183] width 9 height 9
click at [70, 181] on button "Brown & Riding Insurance Services, Inc." at bounding box center [57, 183] width 94 height 16
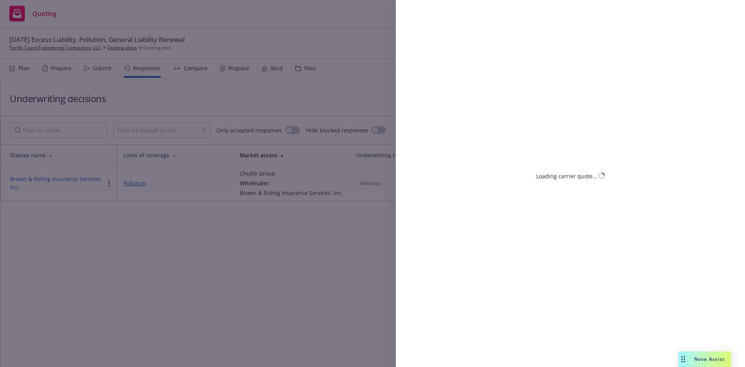
select select "CA"
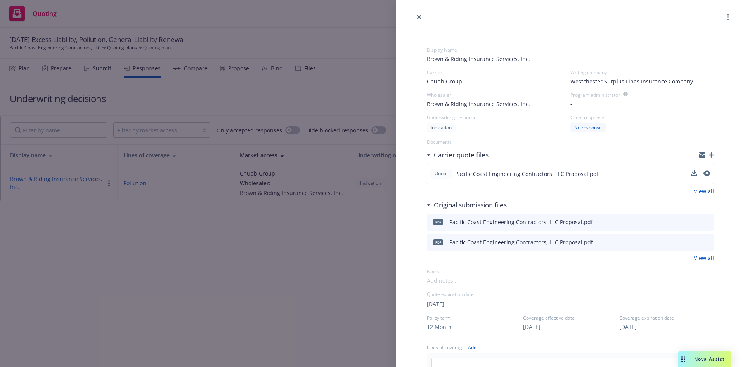
click at [705, 174] on div "Quote Pacific Coast Engineering Contractors, LLC Proposal.pdf" at bounding box center [570, 173] width 287 height 21
click at [417, 17] on link "close" at bounding box center [419, 16] width 9 height 9
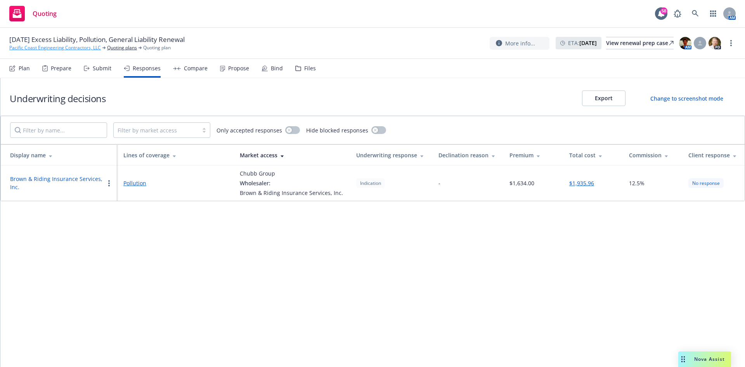
click at [75, 47] on link "Pacific Coast Engineering Contractors, LLC" at bounding box center [55, 47] width 92 height 7
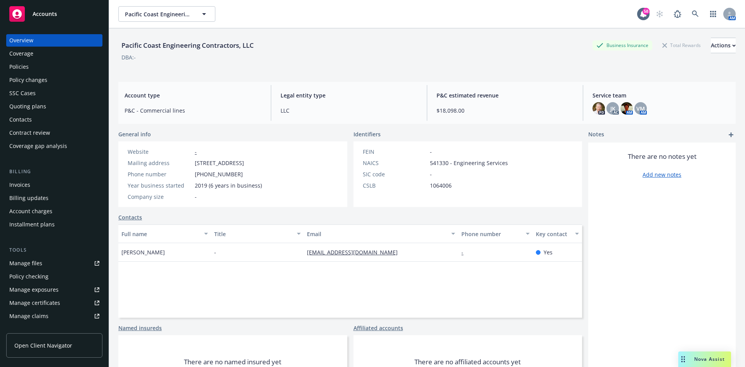
drag, startPoint x: 31, startPoint y: 65, endPoint x: 40, endPoint y: 63, distance: 8.4
click at [31, 65] on div "Policies" at bounding box center [54, 67] width 90 height 12
